Goal: Information Seeking & Learning: Check status

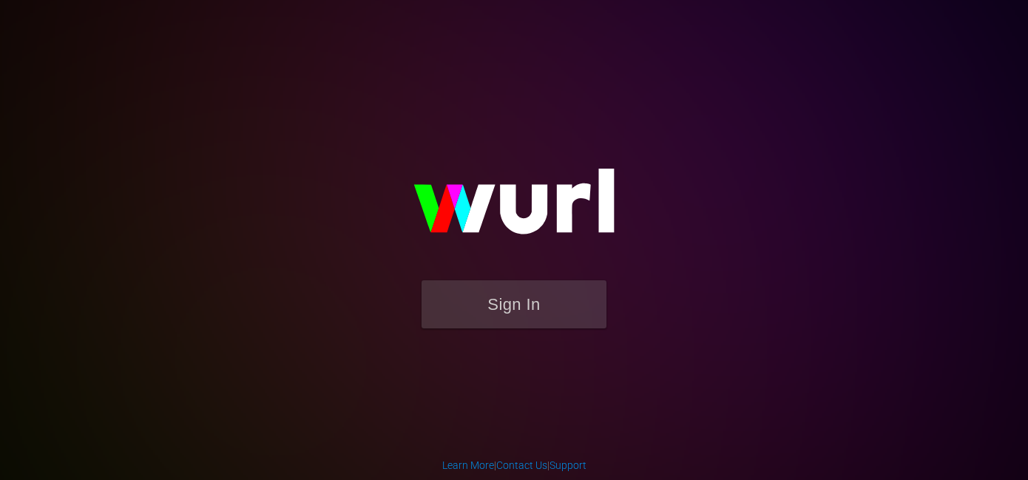
click at [531, 312] on button "Sign In" at bounding box center [514, 304] width 185 height 48
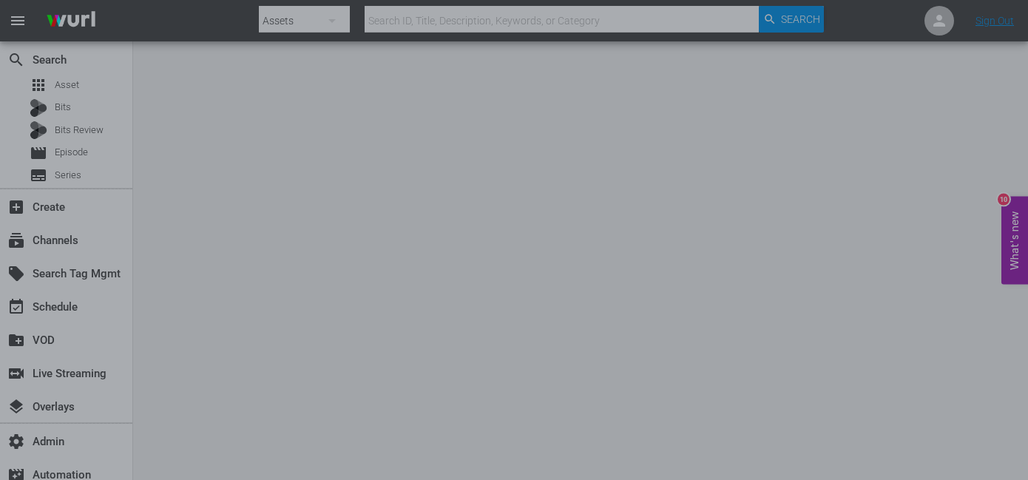
click at [823, 229] on div at bounding box center [514, 240] width 1028 height 480
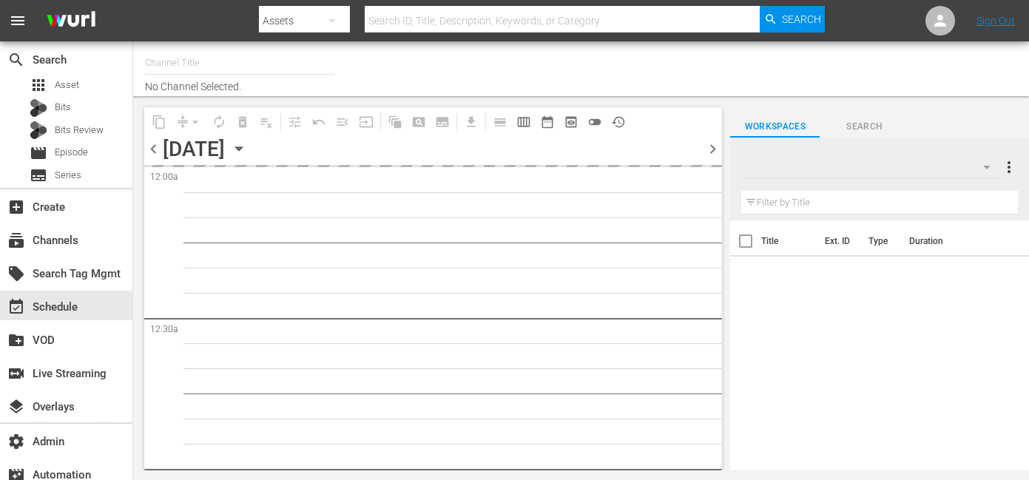
type input "[PERSON_NAME] - External (1417)"
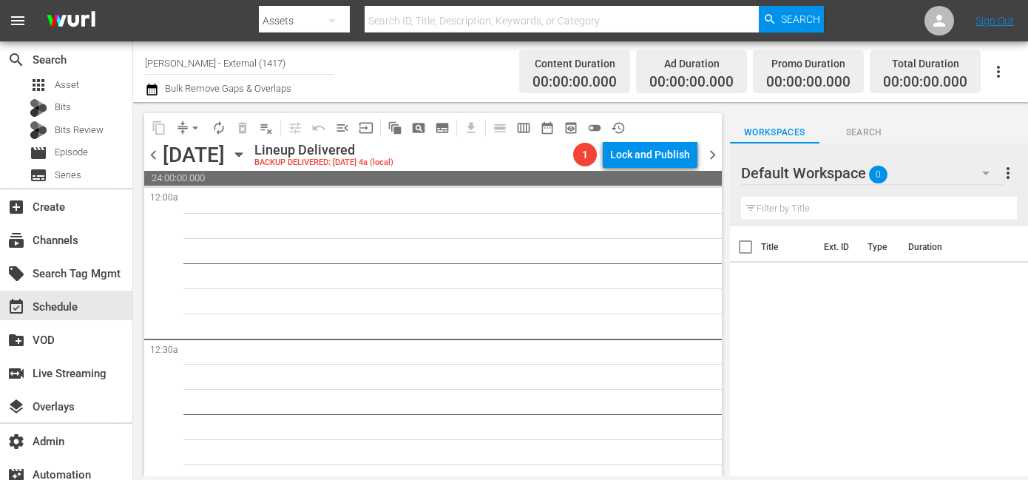
click at [242, 153] on icon "button" at bounding box center [238, 155] width 7 height 4
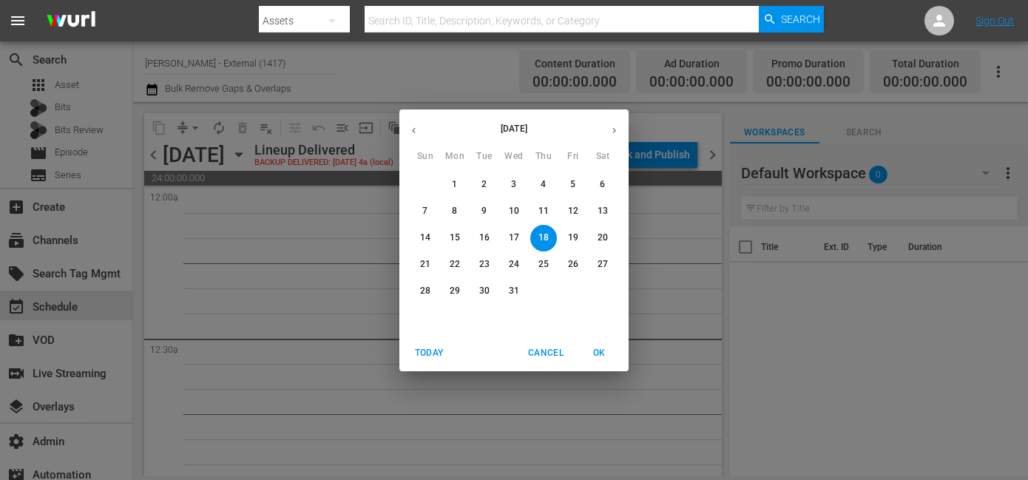
click at [615, 132] on icon "button" at bounding box center [614, 130] width 4 height 6
click at [433, 354] on span "Today" at bounding box center [429, 353] width 36 height 16
click at [454, 235] on p "13" at bounding box center [455, 238] width 10 height 13
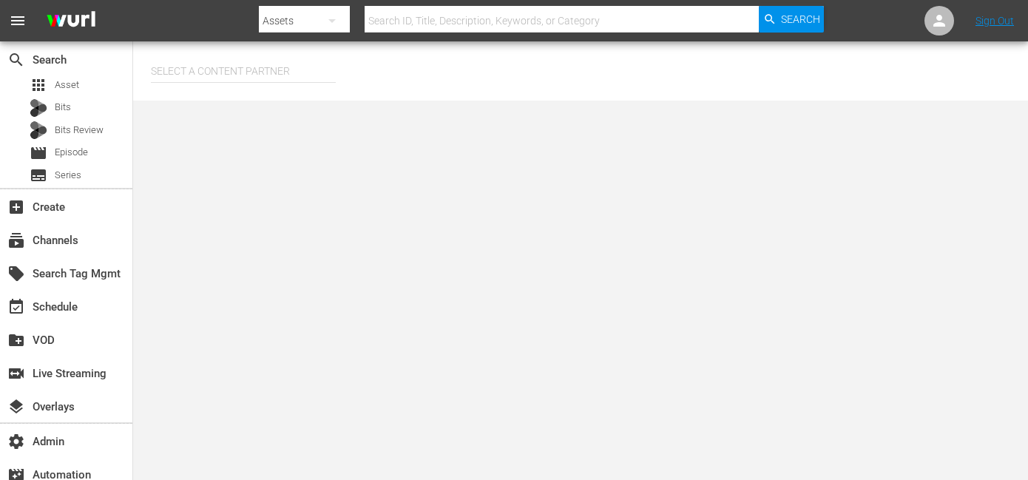
click at [236, 75] on input "text" at bounding box center [243, 71] width 185 height 36
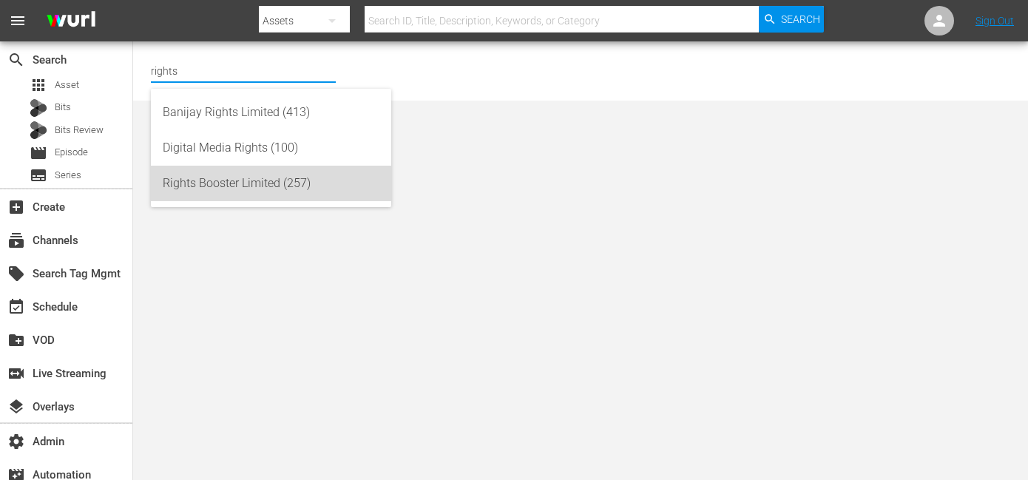
click at [273, 182] on div "Rights Booster Limited (257)" at bounding box center [271, 184] width 217 height 36
type input "Rights Booster Limited (257)"
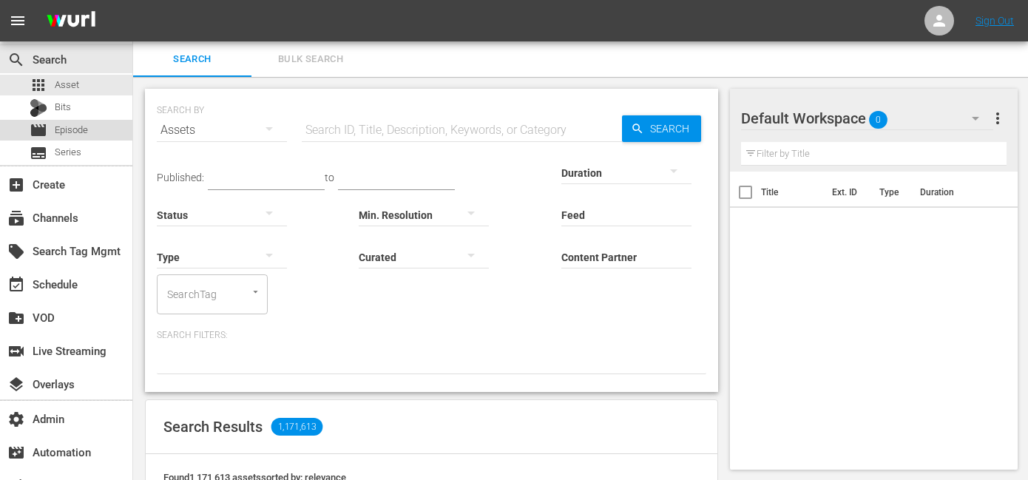
click at [57, 135] on span "Episode" at bounding box center [71, 130] width 33 height 15
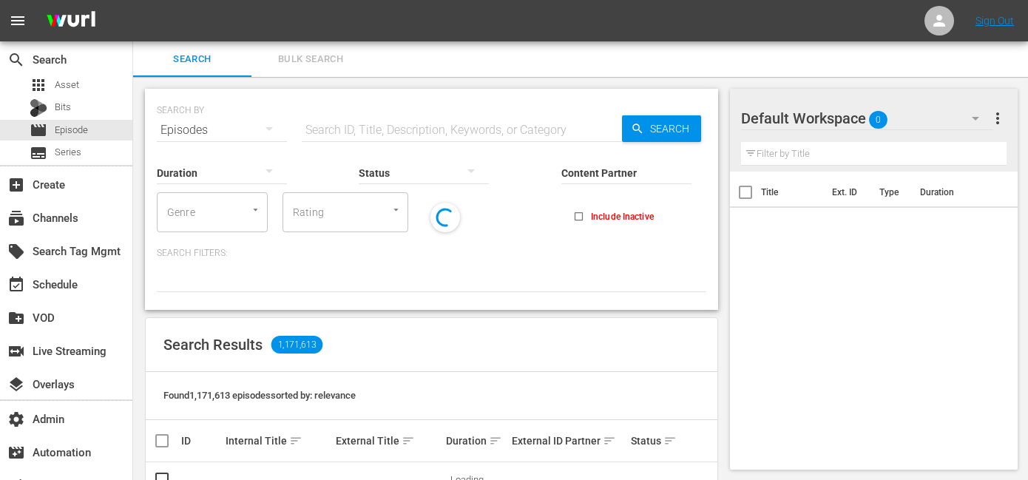
click at [593, 168] on input "Content Partner" at bounding box center [626, 173] width 130 height 53
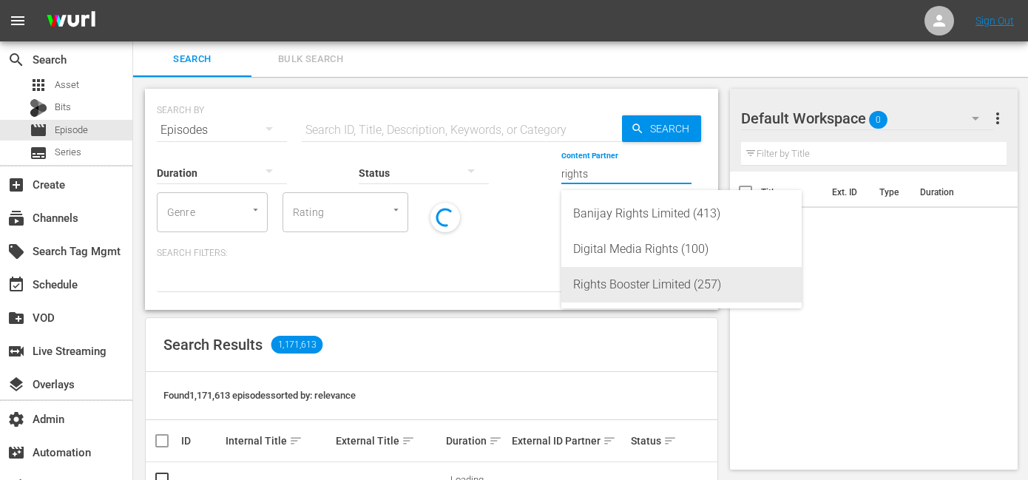
click at [649, 285] on div "Rights Booster Limited (257)" at bounding box center [681, 285] width 217 height 36
type input "Rights Booster Limited (257)"
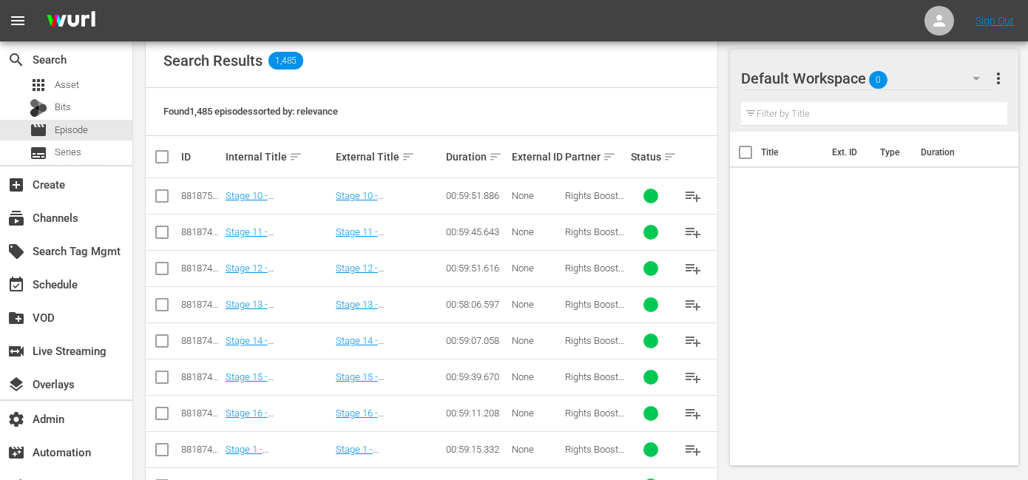
scroll to position [288, 0]
